Goal: Navigation & Orientation: Find specific page/section

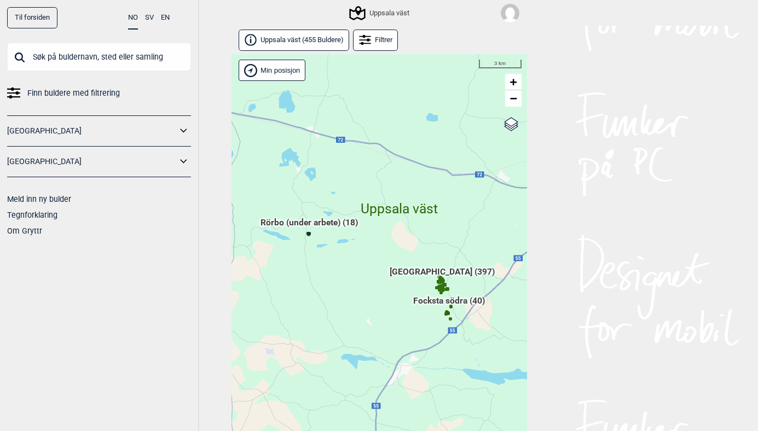
click at [34, 20] on link "Til forsiden" at bounding box center [32, 17] width 50 height 21
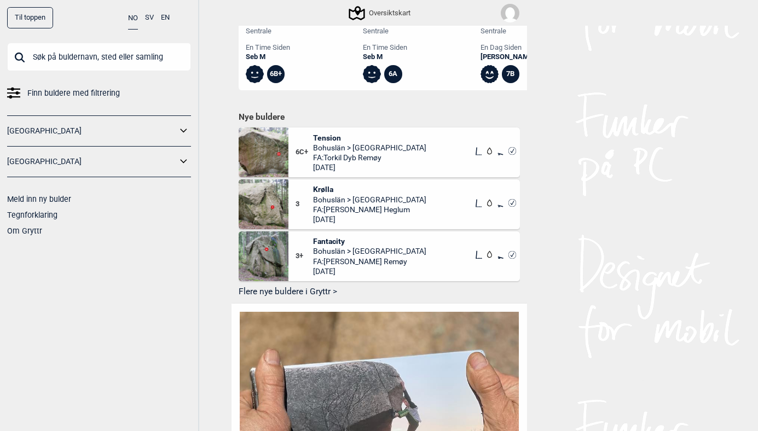
scroll to position [587, 0]
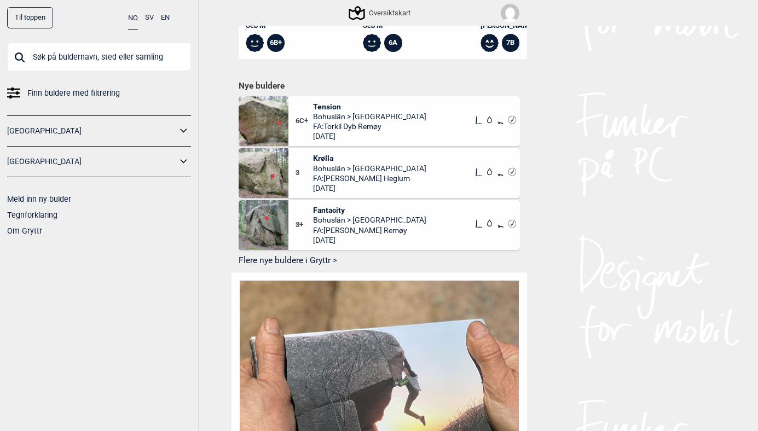
click at [313, 252] on button "Flere nye buldere i Gryttr >" at bounding box center [378, 260] width 281 height 17
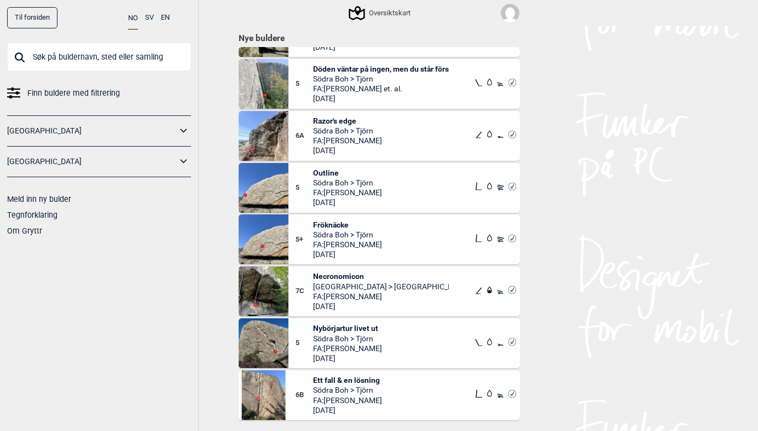
scroll to position [648, 0]
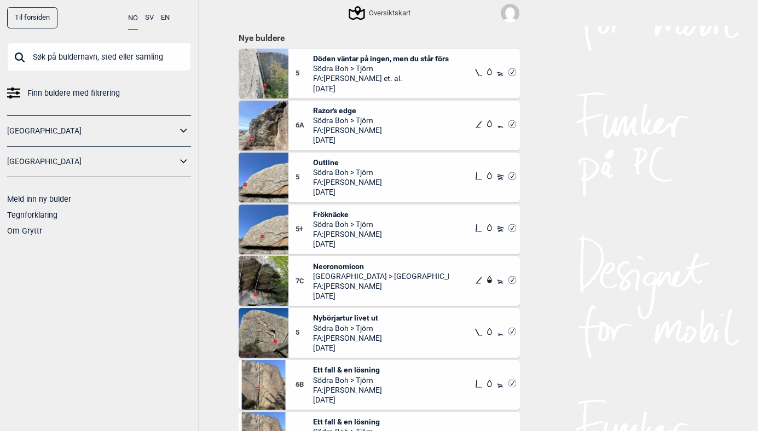
click at [329, 261] on span "Necronomicon" at bounding box center [381, 266] width 136 height 10
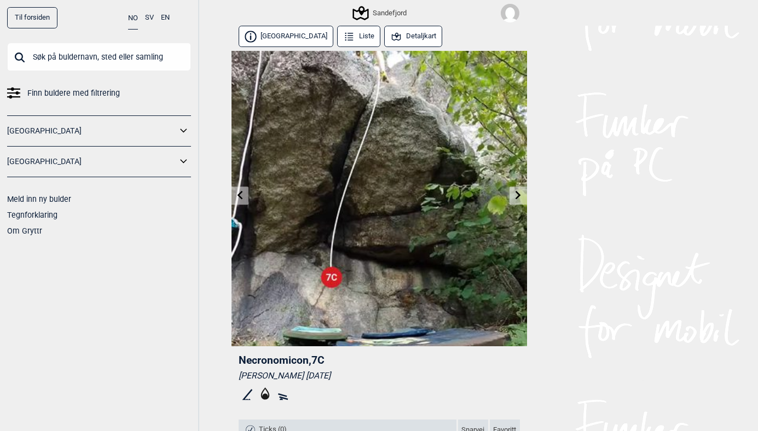
click at [240, 197] on icon at bounding box center [239, 195] width 5 height 9
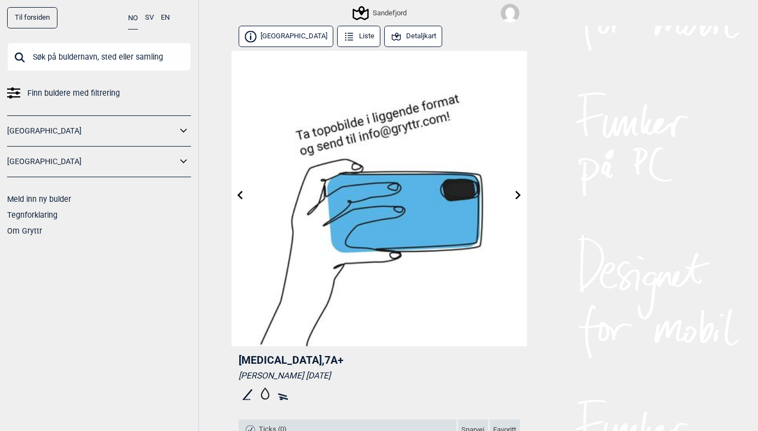
click at [31, 19] on link "Til forsiden" at bounding box center [32, 17] width 50 height 21
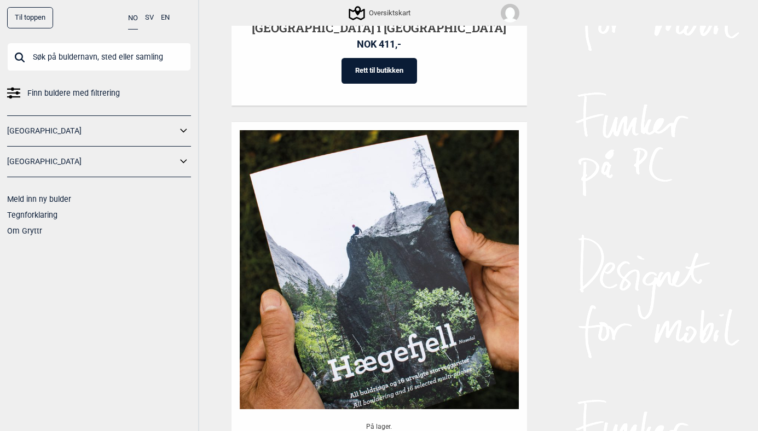
scroll to position [1190, 0]
